Goal: Task Accomplishment & Management: Manage account settings

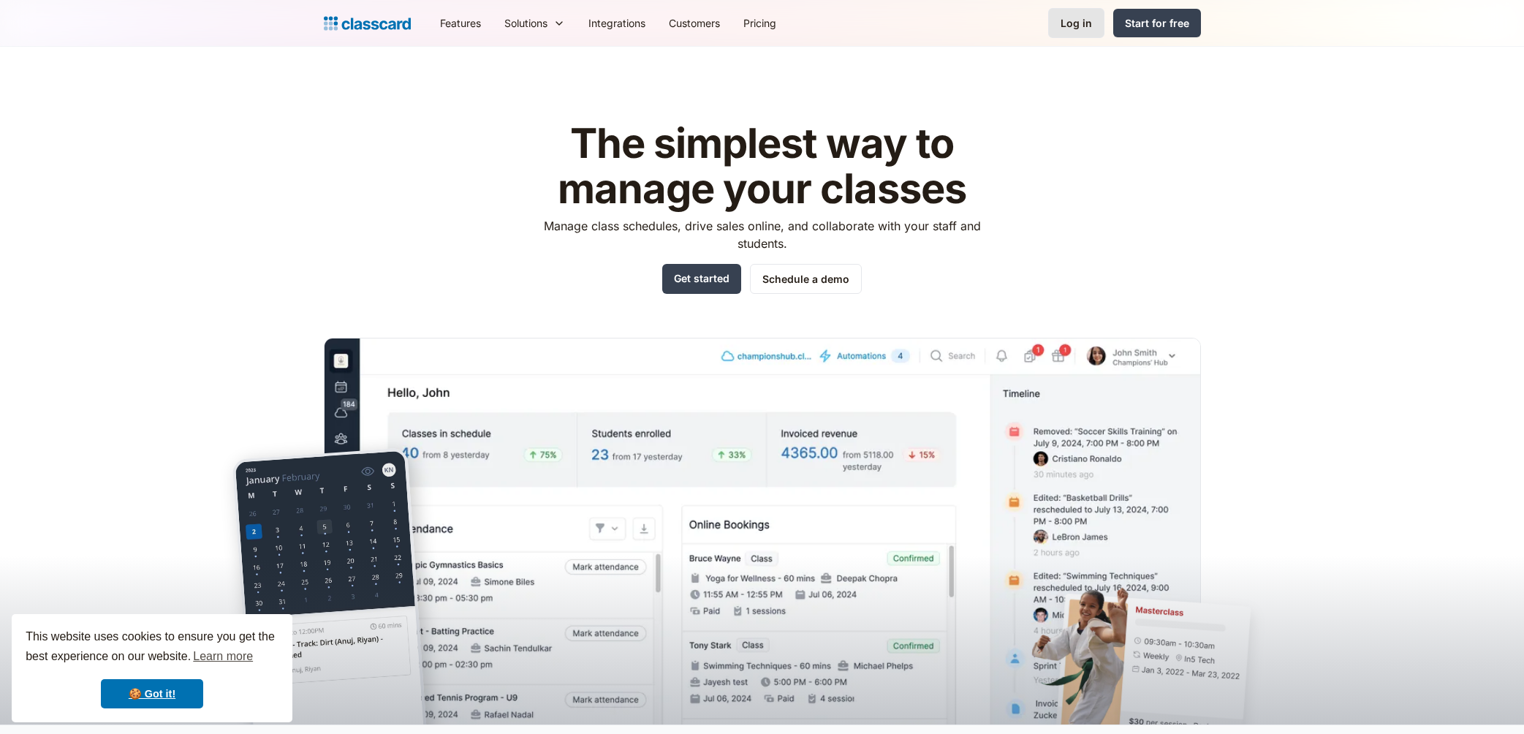
click at [1068, 24] on div "Log in" at bounding box center [1076, 22] width 31 height 15
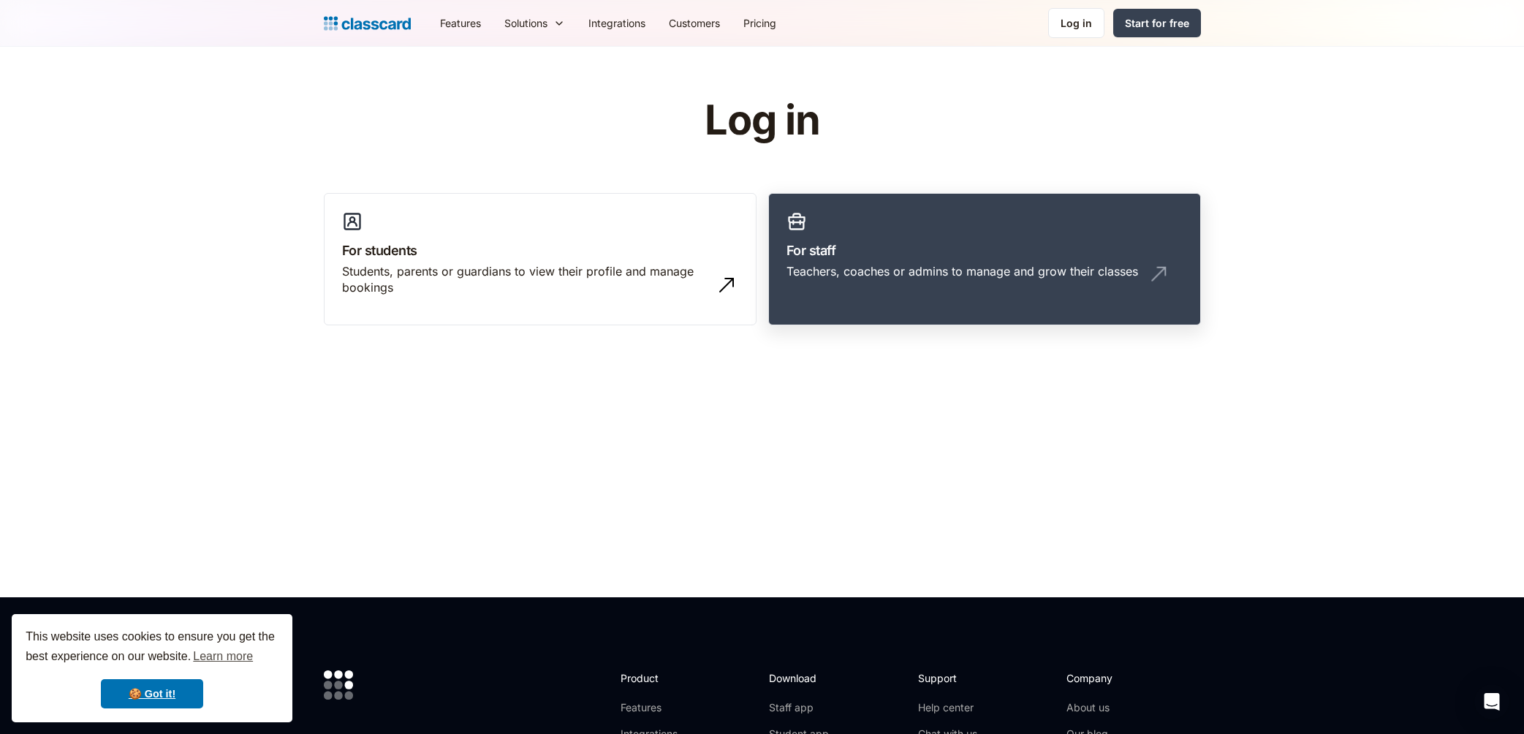
click at [825, 266] on div "Teachers, coaches or admins to manage and grow their classes" at bounding box center [963, 271] width 352 height 16
